Goal: Task Accomplishment & Management: Manage account settings

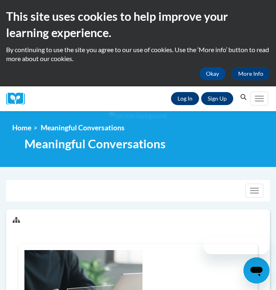
click at [182, 98] on link "Log In" at bounding box center [185, 98] width 28 height 13
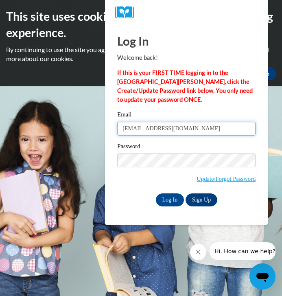
type input "[EMAIL_ADDRESS][DOMAIN_NAME]"
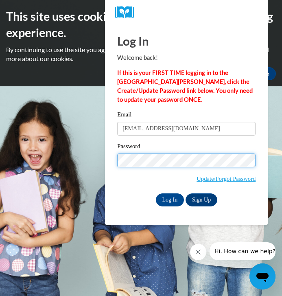
click at [169, 199] on input "Log In" at bounding box center [170, 199] width 28 height 13
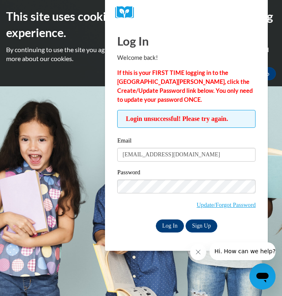
click at [166, 229] on input "Log In" at bounding box center [170, 225] width 28 height 13
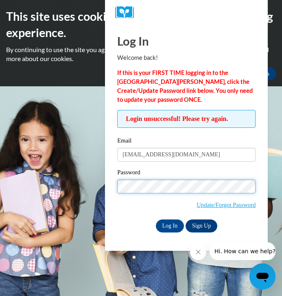
click at [169, 225] on input "Log In" at bounding box center [170, 225] width 28 height 13
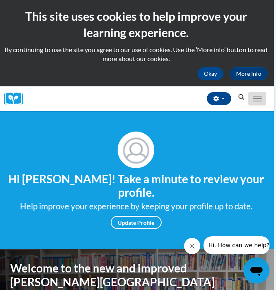
scroll to position [0, 2]
click at [252, 96] on button "Toggle navigation" at bounding box center [257, 99] width 18 height 14
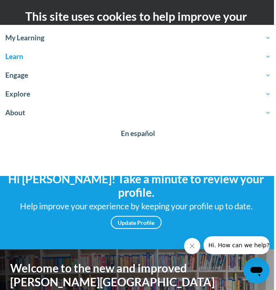
click at [26, 55] on span "Learn" at bounding box center [137, 57] width 265 height 10
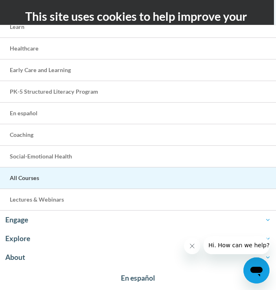
scroll to position [49, 0]
click at [31, 180] on span "All Courses" at bounding box center [24, 178] width 29 height 7
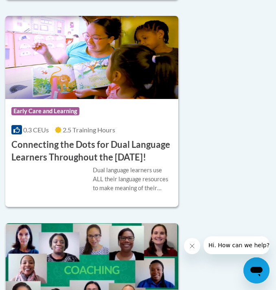
scroll to position [956, 1]
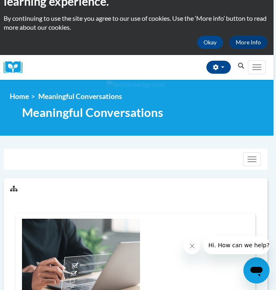
scroll to position [29, 2]
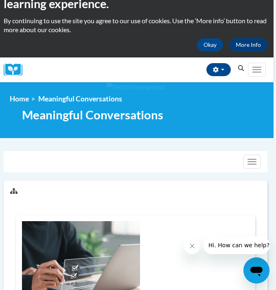
click at [195, 248] on button "Close message from company" at bounding box center [192, 246] width 16 height 16
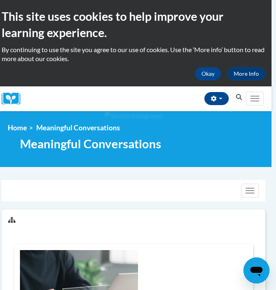
scroll to position [0, 4]
click at [209, 77] on button "Okay" at bounding box center [208, 73] width 26 height 13
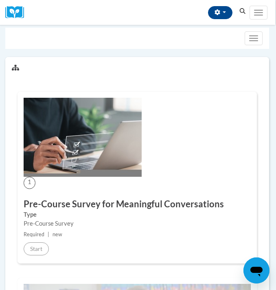
scroll to position [73, 1]
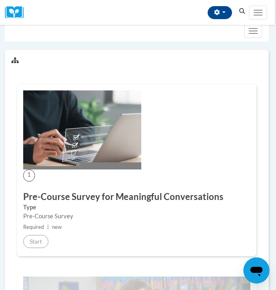
click at [28, 174] on span "1" at bounding box center [29, 175] width 12 height 12
click at [256, 12] on span "Main menu" at bounding box center [258, 12] width 9 height 1
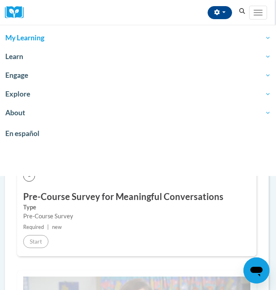
click at [24, 36] on span "My Learning" at bounding box center [137, 38] width 265 height 10
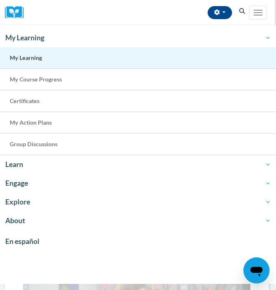
click at [26, 56] on span "My Learning" at bounding box center [26, 57] width 32 height 7
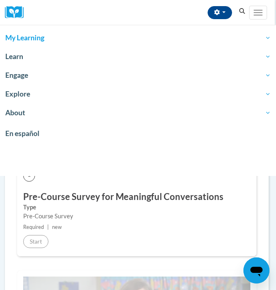
click at [35, 38] on span "My Learning" at bounding box center [137, 38] width 265 height 10
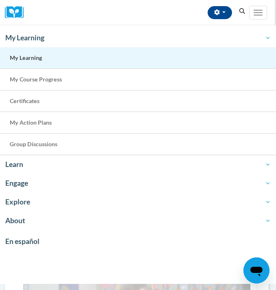
click at [28, 59] on span "My Learning" at bounding box center [26, 57] width 32 height 7
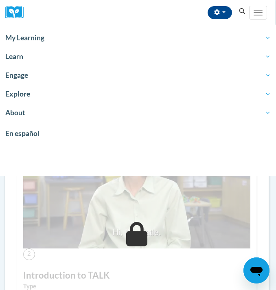
scroll to position [144, 1]
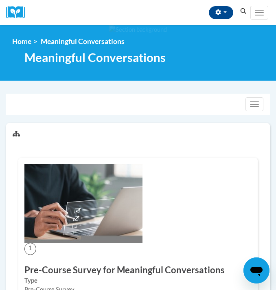
scroll to position [144, 1]
